Goal: Information Seeking & Learning: Understand process/instructions

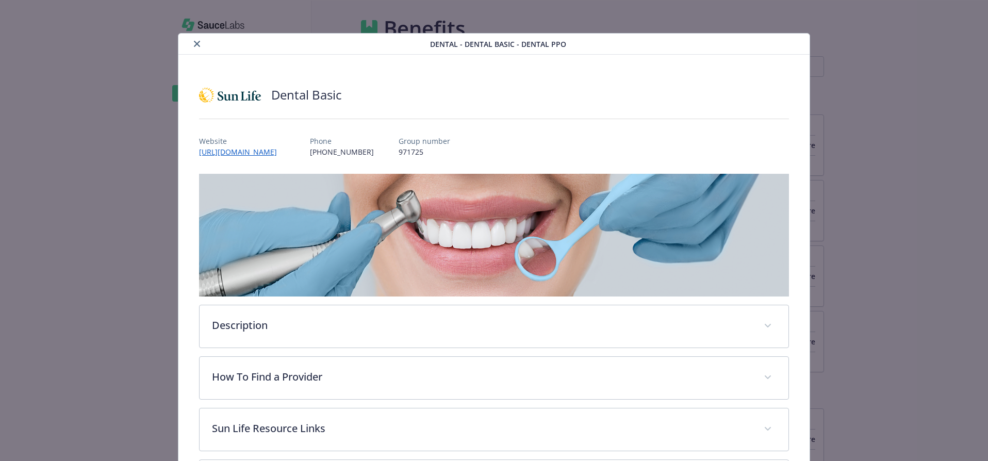
click at [194, 45] on icon "close" at bounding box center [197, 44] width 6 height 6
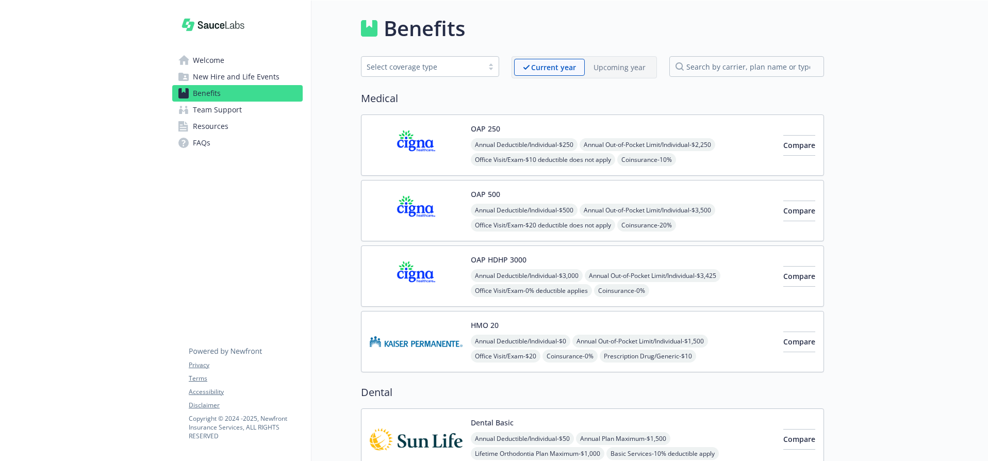
click at [258, 76] on span "New Hire and Life Events" at bounding box center [236, 77] width 87 height 17
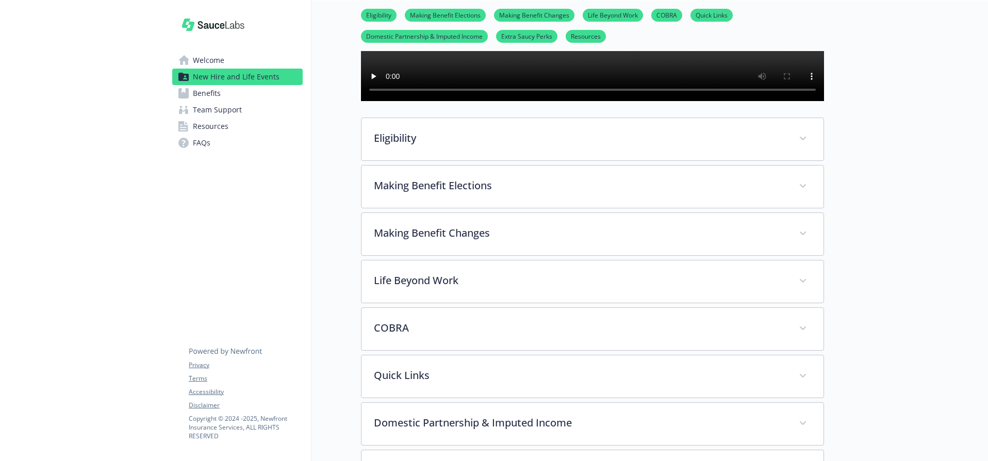
scroll to position [323, 0]
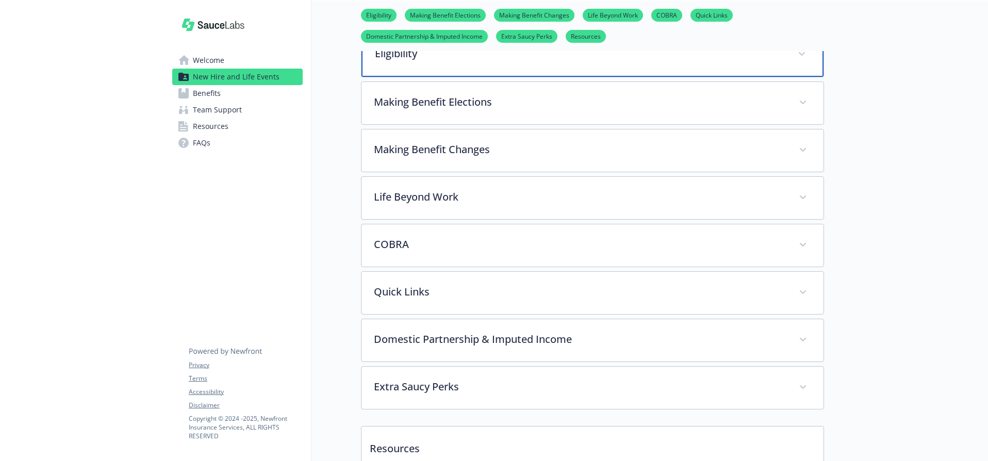
click at [496, 61] on p "Eligibility" at bounding box center [580, 53] width 411 height 15
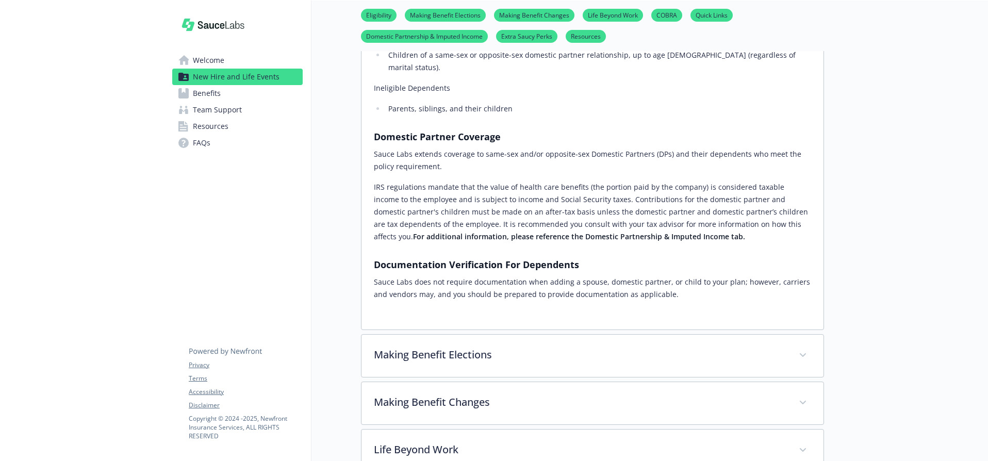
scroll to position [557, 0]
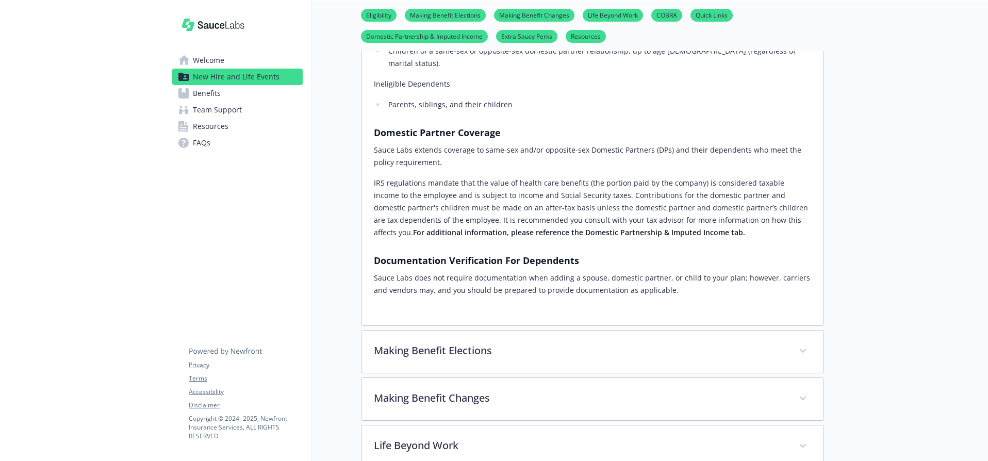
click at [600, 228] on strong "For additional information, please reference the Domestic Partnership & Imputed…" at bounding box center [579, 233] width 332 height 10
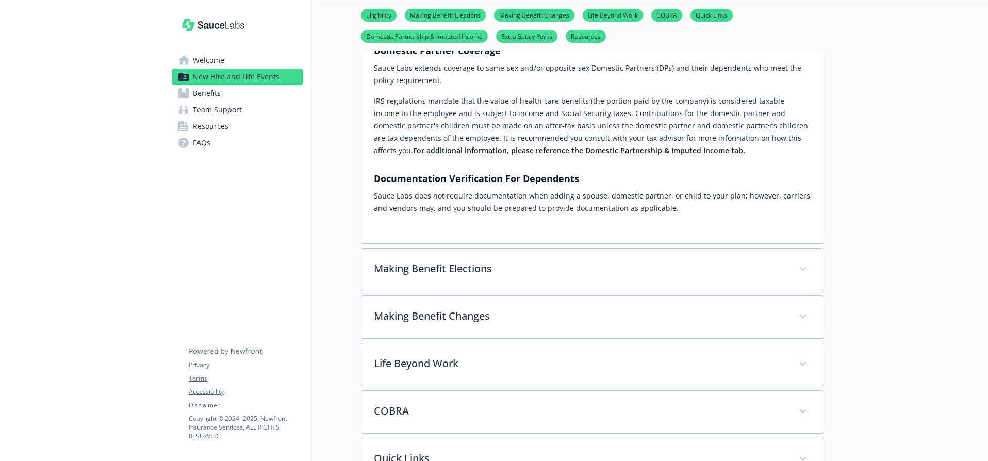
scroll to position [918, 0]
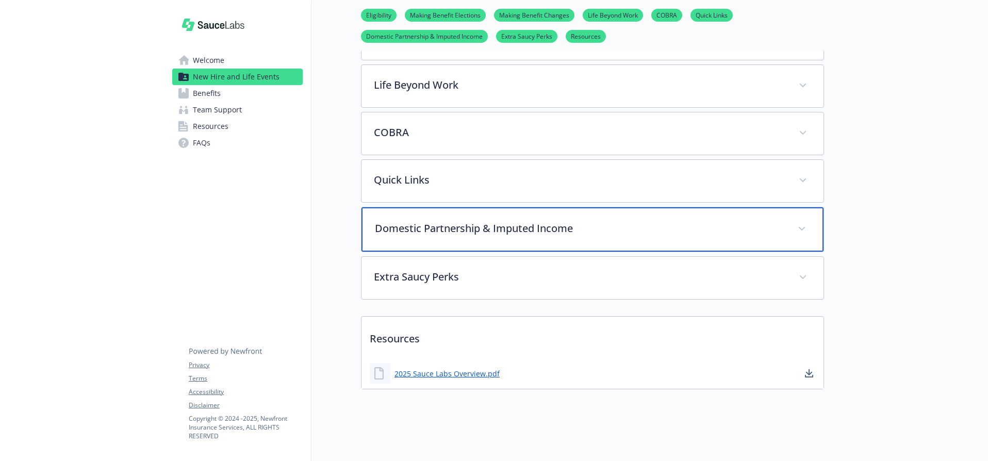
click at [478, 221] on p "Domestic Partnership & Imputed Income" at bounding box center [580, 228] width 411 height 15
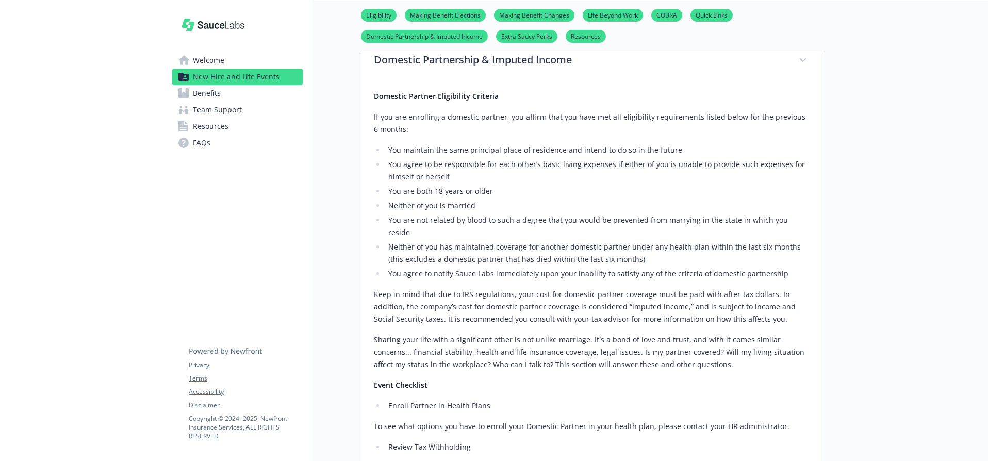
scroll to position [1086, 0]
